Goal: Information Seeking & Learning: Learn about a topic

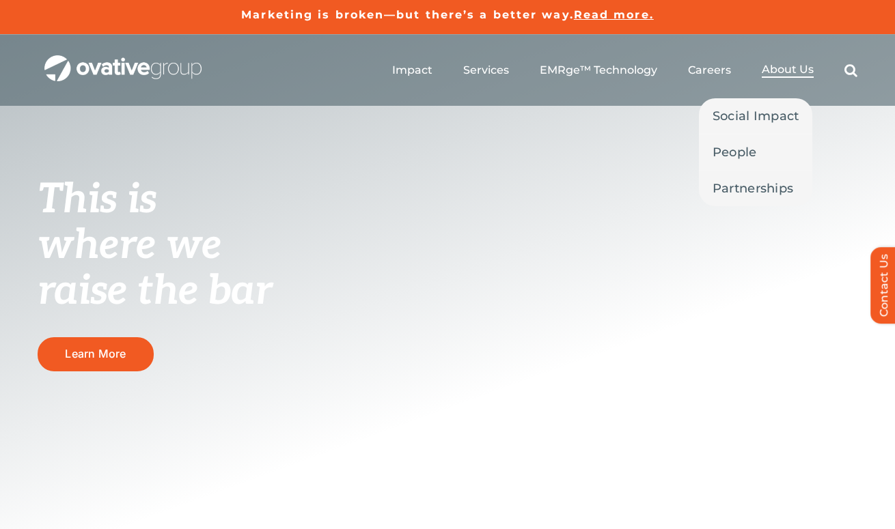
click at [795, 71] on span "About Us" at bounding box center [787, 70] width 52 height 14
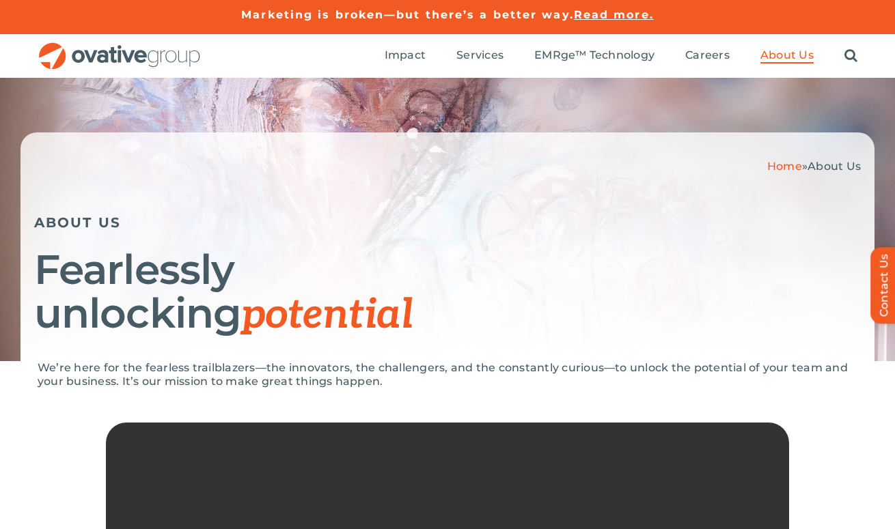
click at [734, 150] on div "Home » About Us ABOUT US Fearlessly unlocking potential" at bounding box center [447, 246] width 854 height 229
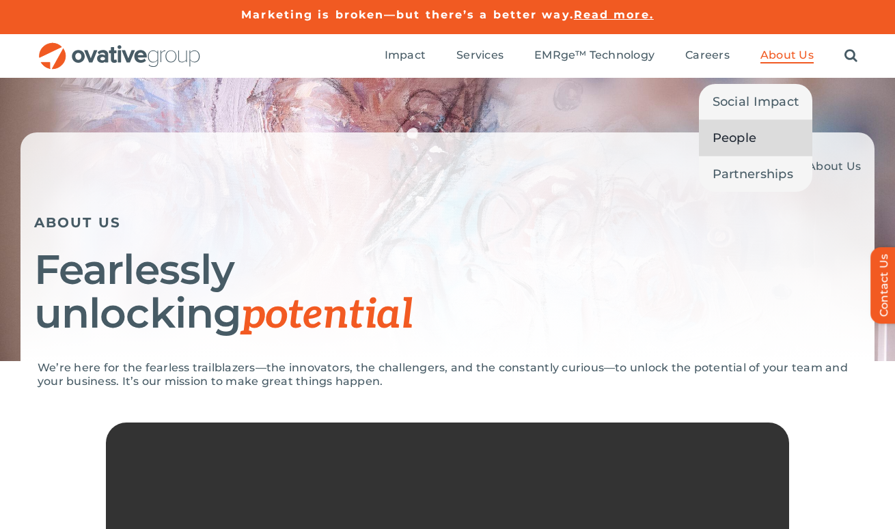
click at [735, 132] on span "People" at bounding box center [734, 137] width 44 height 19
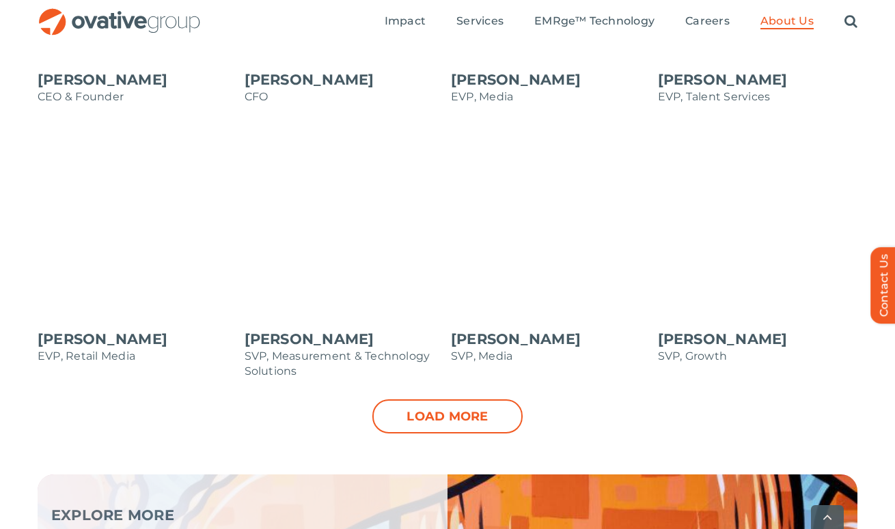
scroll to position [1420, 0]
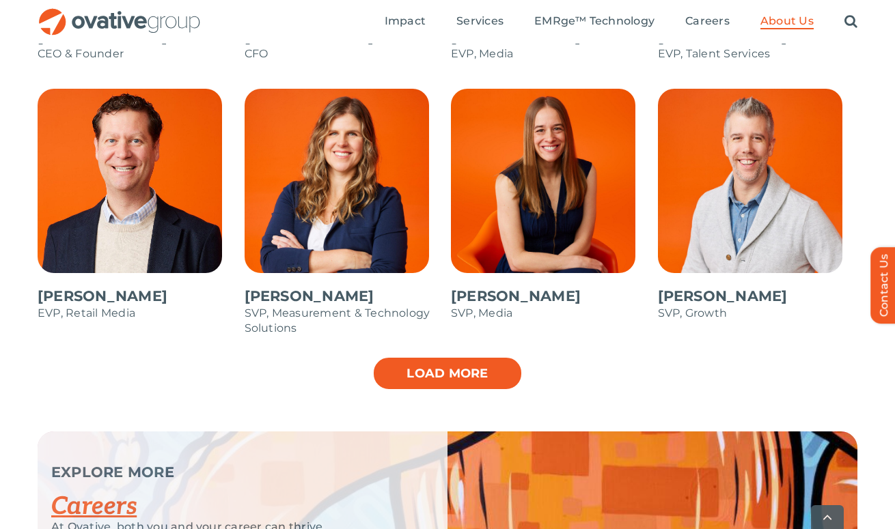
click at [481, 365] on link "Load more" at bounding box center [447, 373] width 150 height 34
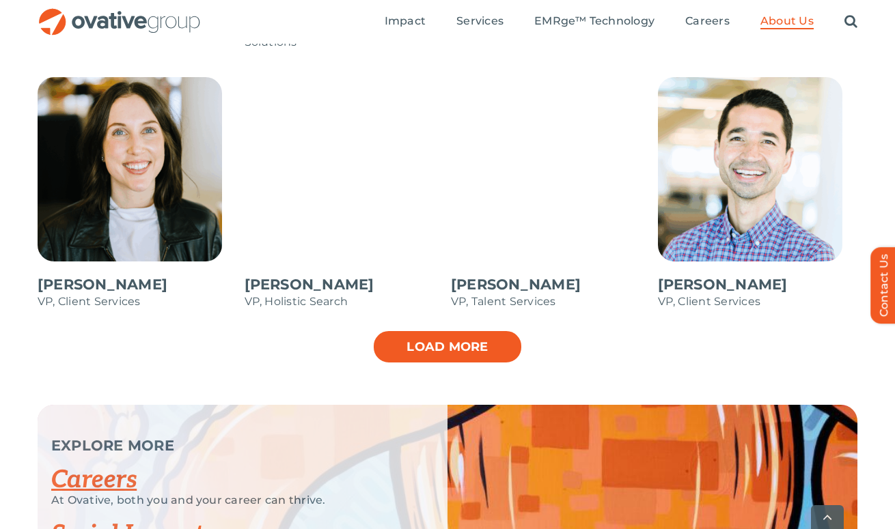
scroll to position [1992, 0]
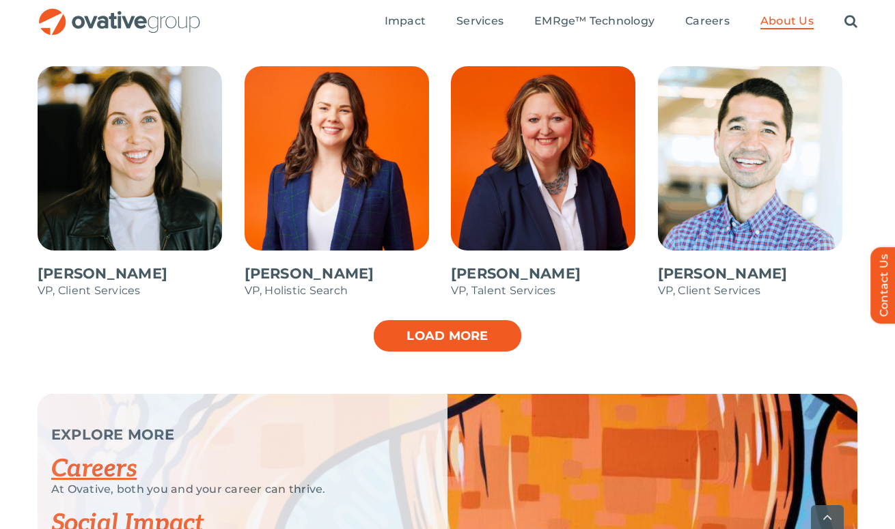
click at [454, 339] on link "Load more" at bounding box center [447, 336] width 150 height 34
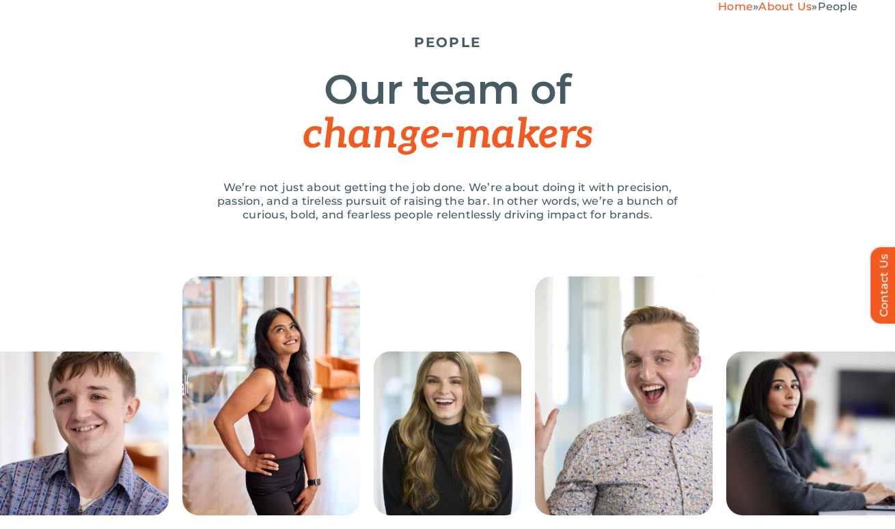
scroll to position [0, 0]
